Goal: Navigation & Orientation: Find specific page/section

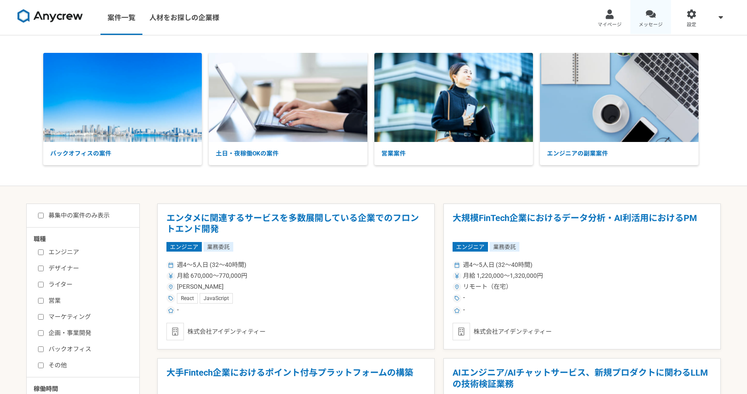
click at [653, 19] on link "メッセージ" at bounding box center [650, 17] width 41 height 35
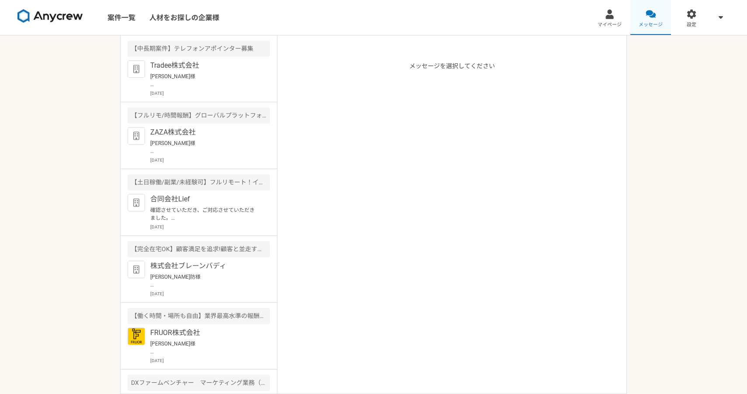
click at [651, 18] on div at bounding box center [651, 14] width 10 height 10
click at [46, 20] on img at bounding box center [50, 16] width 66 height 14
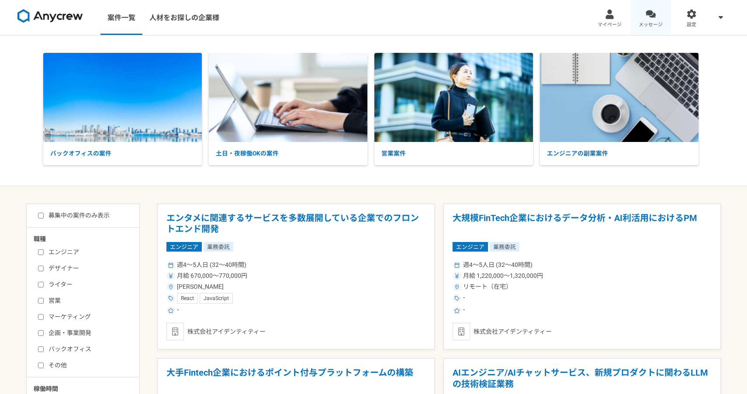
click at [648, 14] on div at bounding box center [651, 14] width 10 height 10
